Goal: Communication & Community: Answer question/provide support

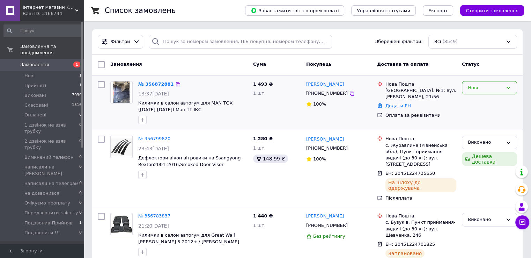
click at [475, 86] on div "Нове" at bounding box center [485, 87] width 35 height 7
click at [477, 100] on li "Прийнято" at bounding box center [489, 102] width 54 height 13
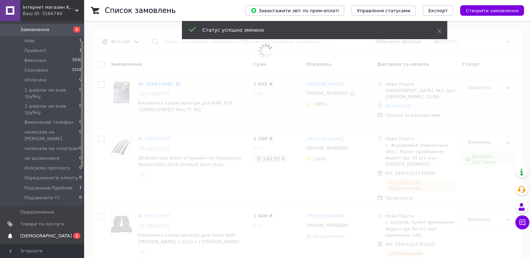
click at [42, 232] on span "[DEMOGRAPHIC_DATA]" at bounding box center [46, 235] width 52 height 6
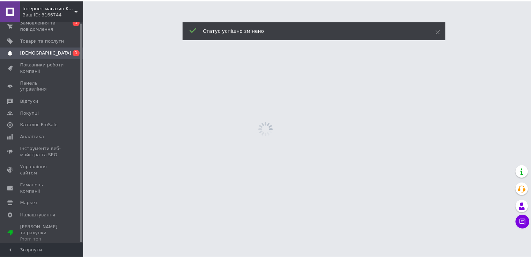
scroll to position [1, 0]
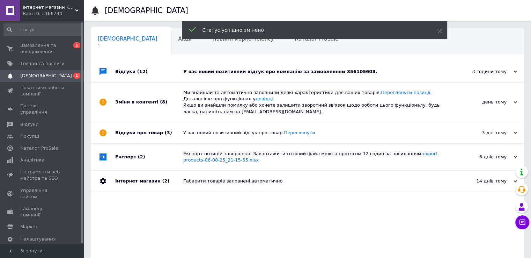
click at [329, 71] on div "У вас новий позитивний відгук про компанію за замовленням 356105608." at bounding box center [315, 71] width 264 height 6
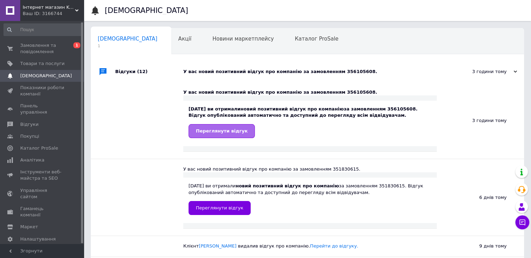
click at [230, 132] on span "Переглянути відгук" at bounding box center [222, 130] width 52 height 5
click at [29, 52] on span "Замовлення та повідомлення" at bounding box center [42, 48] width 44 height 13
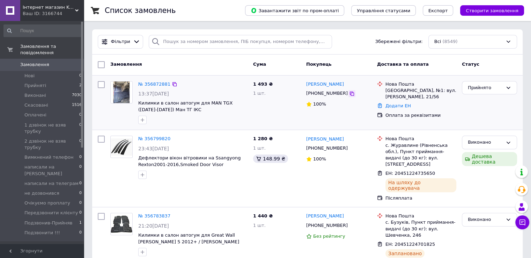
click at [349, 91] on icon at bounding box center [352, 94] width 6 height 6
click at [349, 93] on icon at bounding box center [352, 94] width 6 height 6
drag, startPoint x: 243, startPoint y: 104, endPoint x: 206, endPoint y: 111, distance: 38.2
click at [205, 101] on div "№ 356872881 13:37, 12.08.2025 Килимки в салон автогум для MAN TGX (2012-2016) М…" at bounding box center [307, 102] width 425 height 49
drag, startPoint x: 206, startPoint y: 112, endPoint x: 239, endPoint y: 106, distance: 33.4
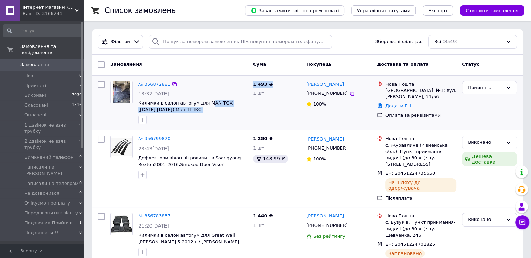
click at [206, 112] on span "Килимки в салон автогум для MAN TGX ([DATE]-[DATE]) Ман ТГ ІКС" at bounding box center [192, 106] width 109 height 13
click at [247, 108] on span "Килимки в салон автогум для MAN TGX ([DATE]-[DATE]) Ман ТГ ІКС" at bounding box center [192, 106] width 109 height 13
drag, startPoint x: 246, startPoint y: 102, endPoint x: 201, endPoint y: 102, distance: 44.7
click at [201, 102] on span "Килимки в салон автогум для MAN TGX ([DATE]-[DATE]) Ман ТГ ІКС" at bounding box center [192, 106] width 109 height 13
copy span "MAN TGX (2012-2016)"
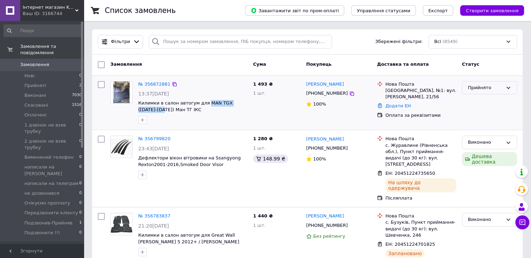
click at [501, 88] on div "Прийнято" at bounding box center [485, 87] width 35 height 7
click at [483, 147] on li "Подзвонив-Прийняв" at bounding box center [489, 157] width 54 height 20
click at [525, 223] on icon at bounding box center [522, 222] width 6 height 6
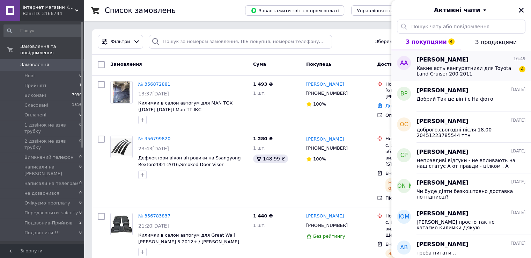
click at [445, 69] on span "Какие есть кенгурятники для Toyota Land Cruiser 200 2011" at bounding box center [465, 70] width 99 height 11
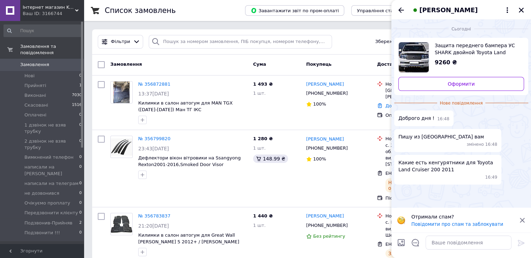
click at [521, 219] on icon at bounding box center [522, 219] width 5 height 5
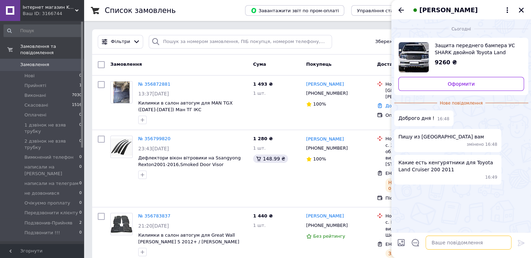
click at [443, 246] on textarea at bounding box center [468, 242] width 86 height 14
type textarea "доброго.такий як на фото [PERSON_NAME]"
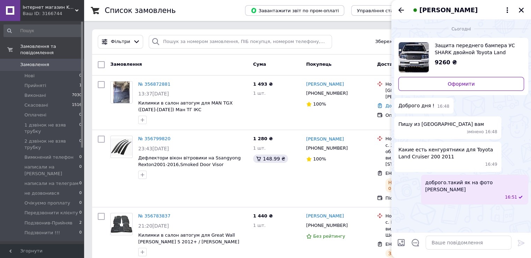
click at [401, 243] on input "Завантажити файли" at bounding box center [401, 242] width 8 height 8
type input "C:\fakepath\WT003 Inform (1).jpg"
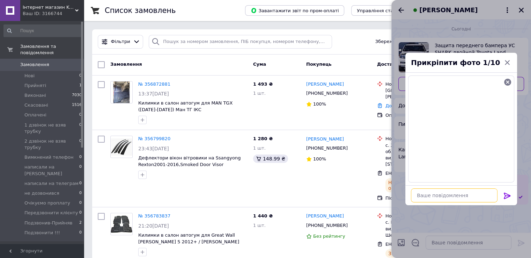
click at [453, 198] on textarea at bounding box center [454, 195] width 87 height 14
type textarea "такий 5400 грн"
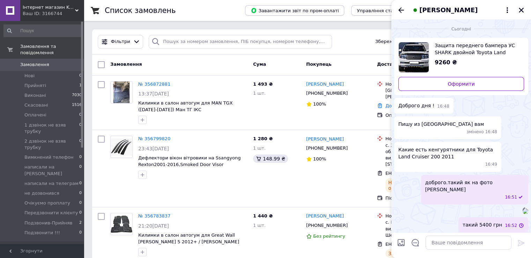
scroll to position [47, 0]
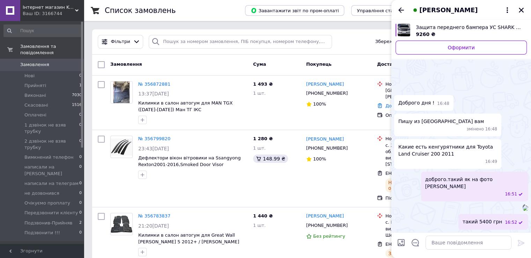
click at [402, 243] on input "Завантажити файли" at bounding box center [401, 242] width 8 height 8
click at [520, 8] on icon "Закрити" at bounding box center [521, 10] width 6 height 6
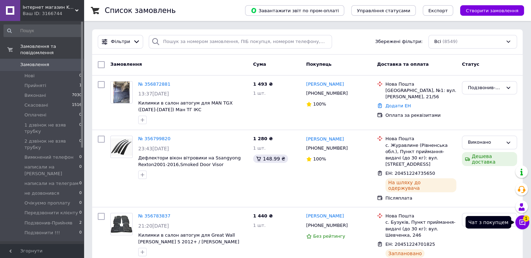
click at [523, 224] on icon at bounding box center [521, 221] width 7 height 7
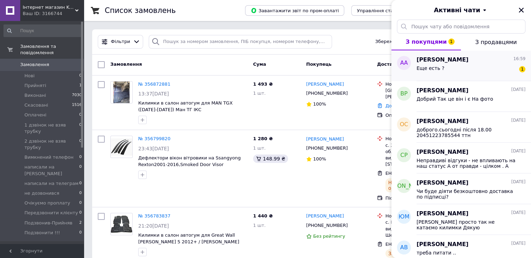
click at [459, 66] on div "Еще есть ? 1" at bounding box center [470, 69] width 109 height 11
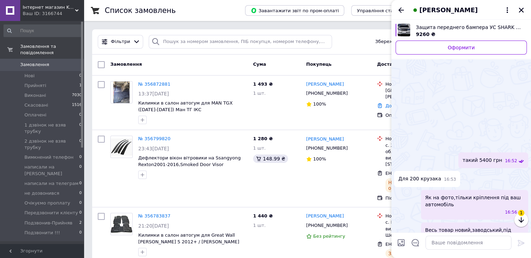
scroll to position [162, 0]
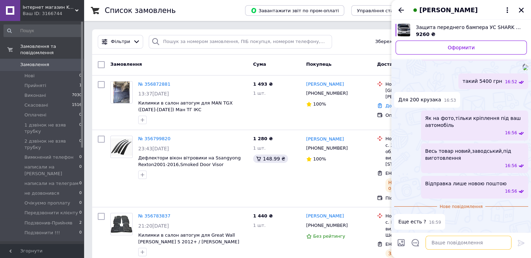
click at [436, 242] on textarea at bounding box center [468, 242] width 86 height 14
type textarea "не зрозуміла питання"
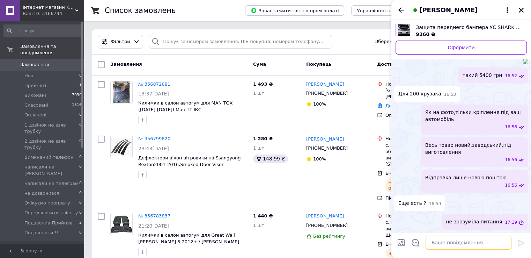
scroll to position [168, 0]
click at [519, 10] on icon "Закрити" at bounding box center [521, 10] width 6 height 6
